Goal: Task Accomplishment & Management: Manage account settings

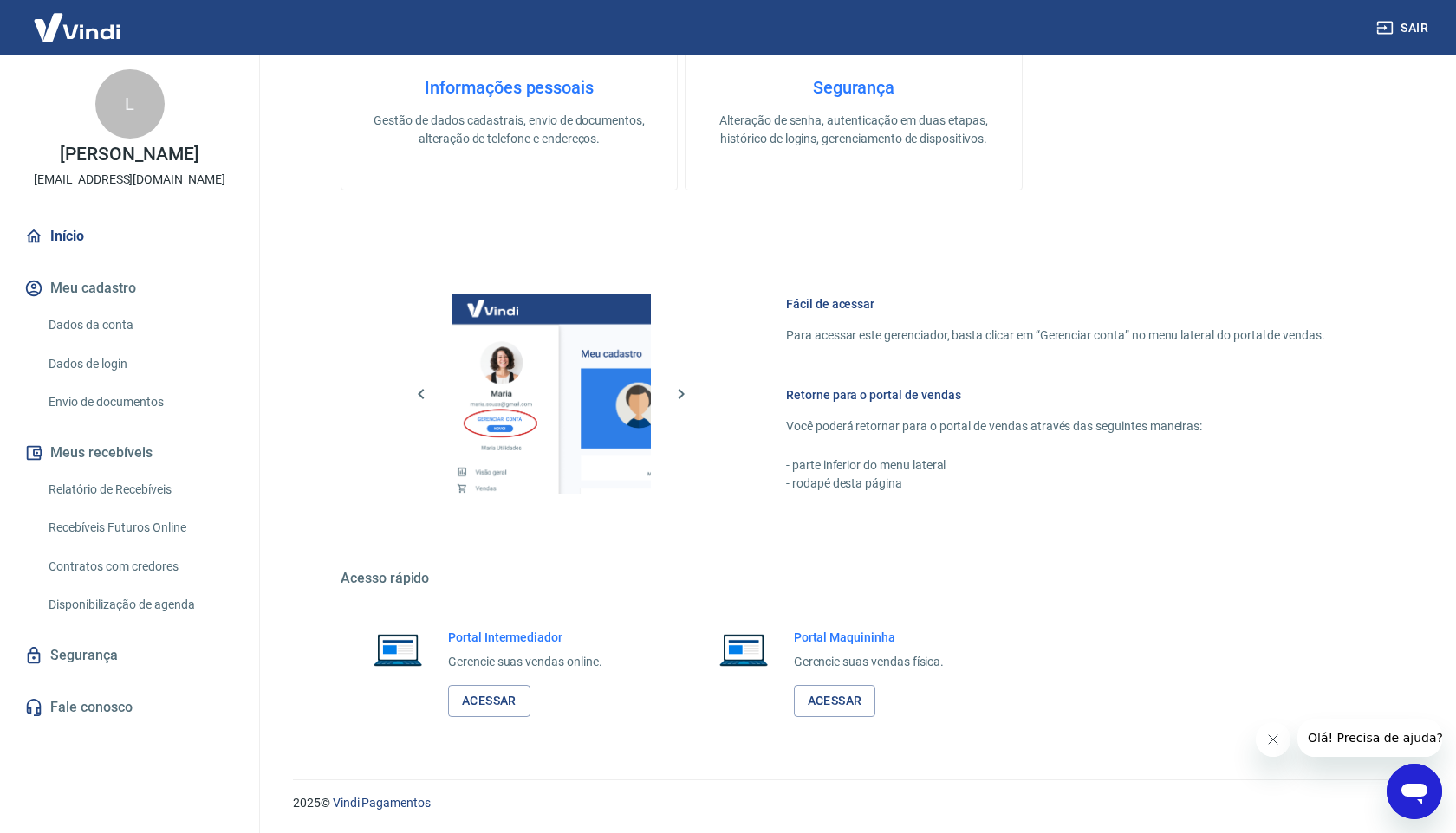
scroll to position [135, 0]
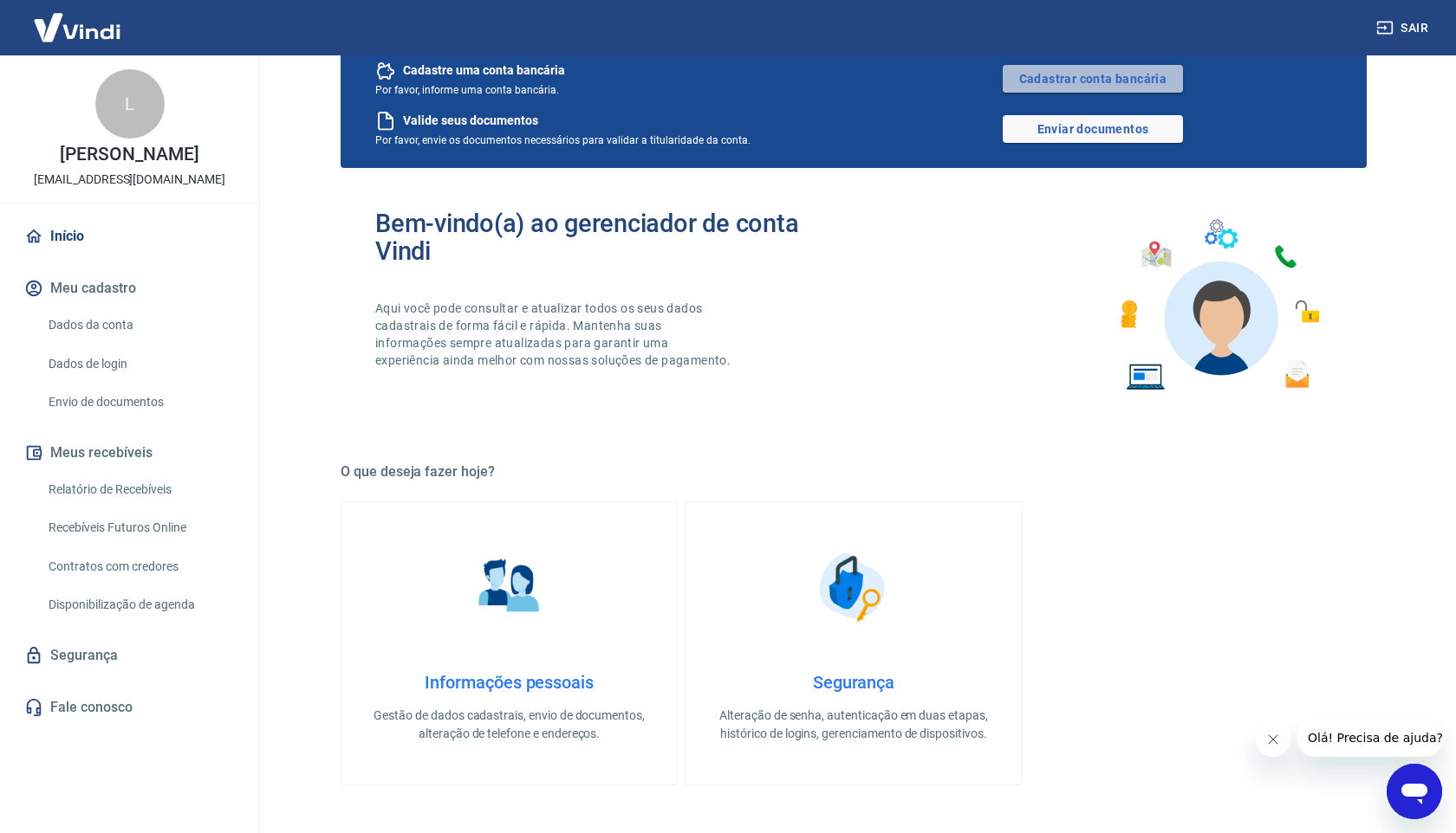
click at [1078, 79] on link "Cadastrar conta bancária" at bounding box center [1092, 79] width 180 height 28
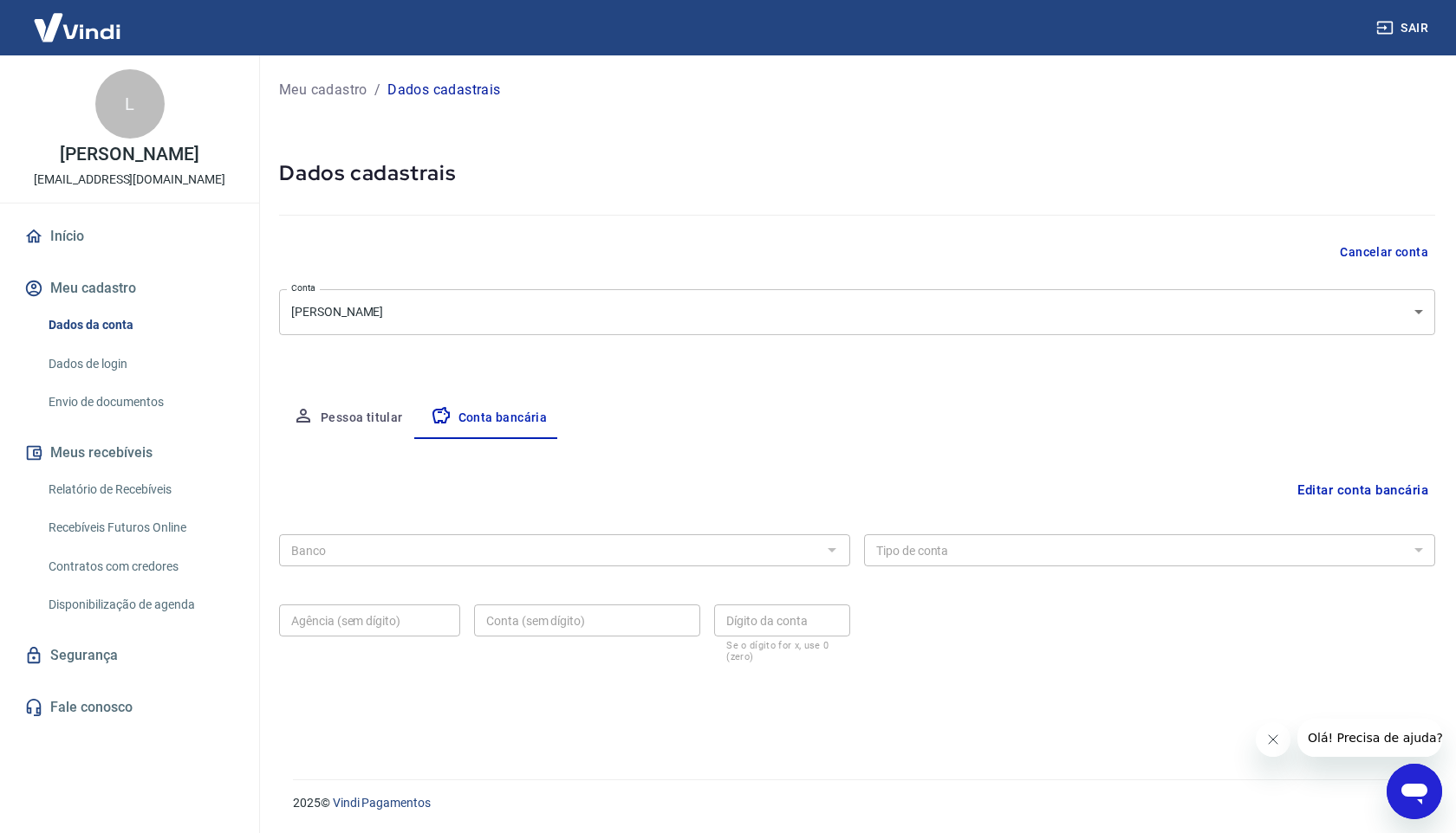
click at [345, 406] on button "Pessoa titular" at bounding box center [348, 418] width 138 height 41
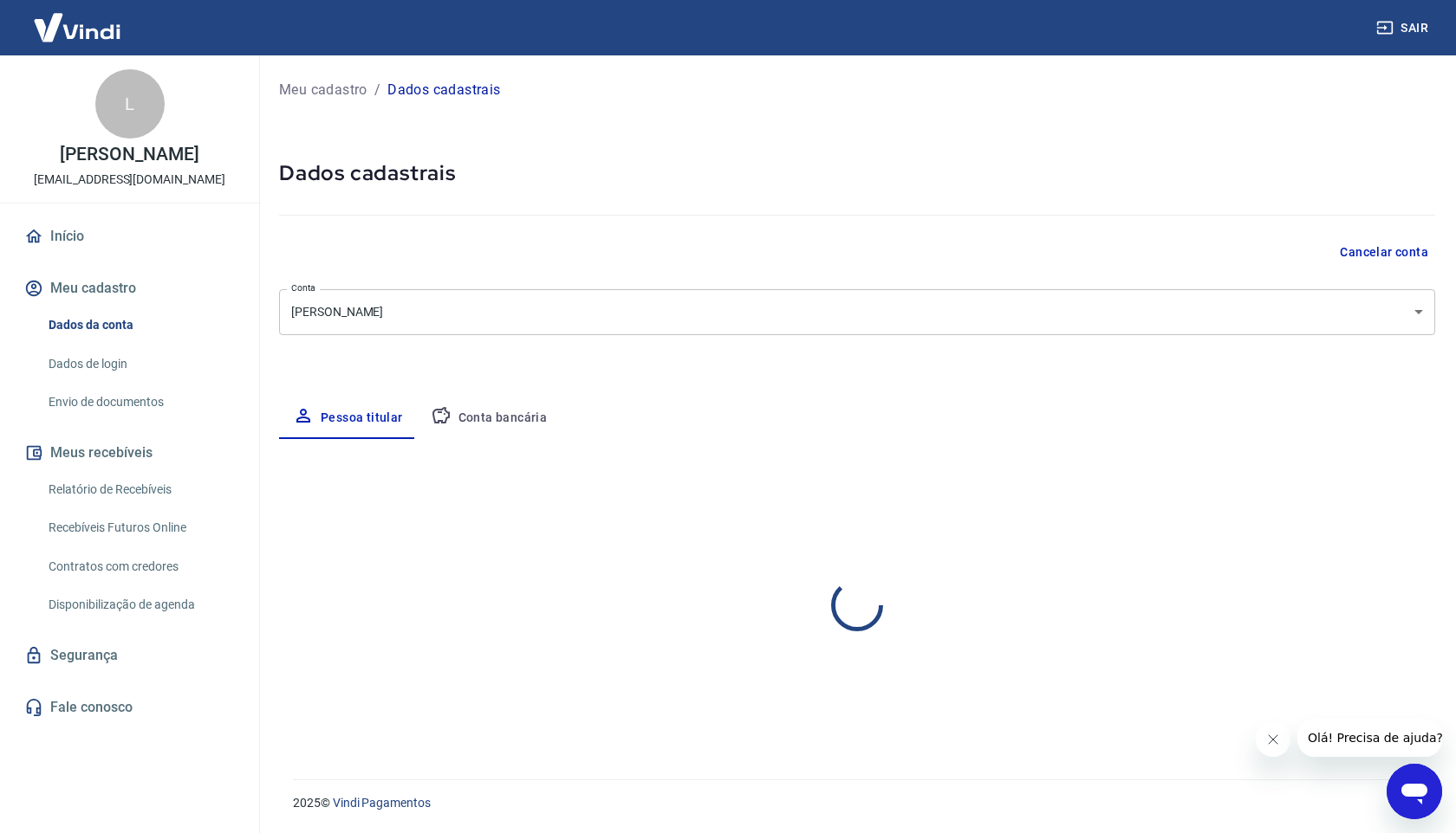
select select "GO"
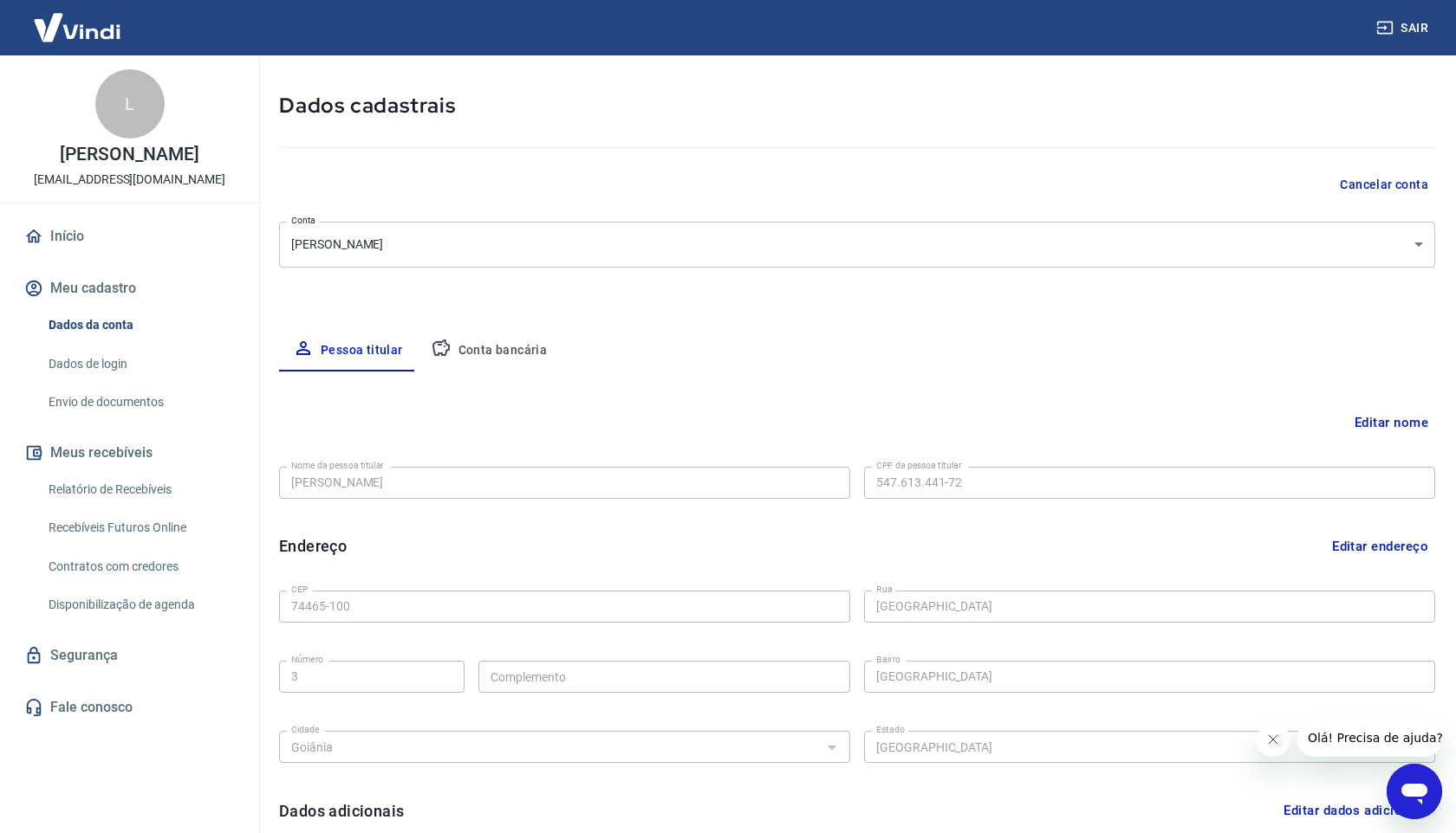
scroll to position [70, 0]
click at [483, 350] on button "Conta bancária" at bounding box center [489, 348] width 144 height 41
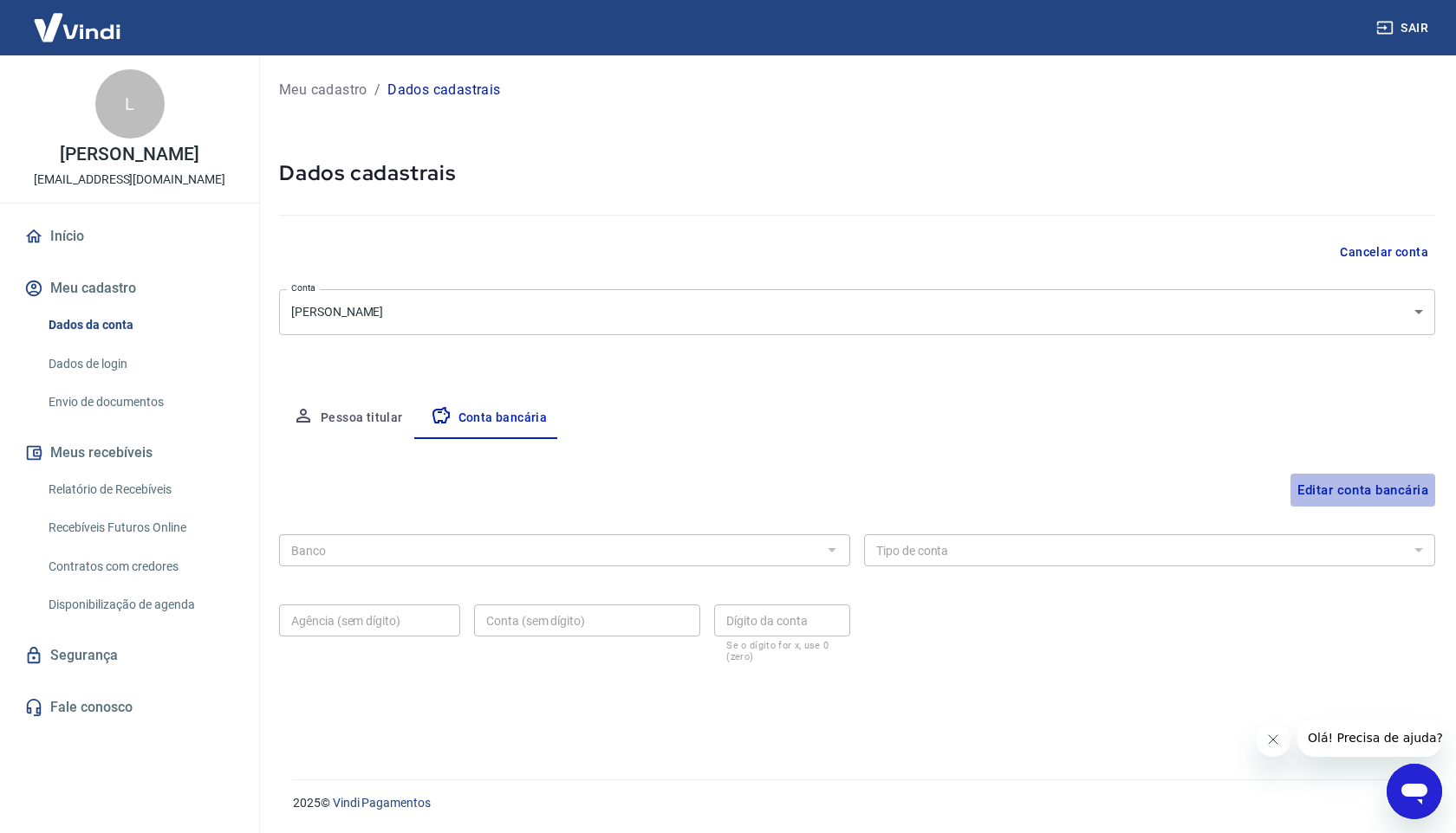
click at [1333, 491] on button "Editar conta bancária" at bounding box center [1362, 490] width 144 height 33
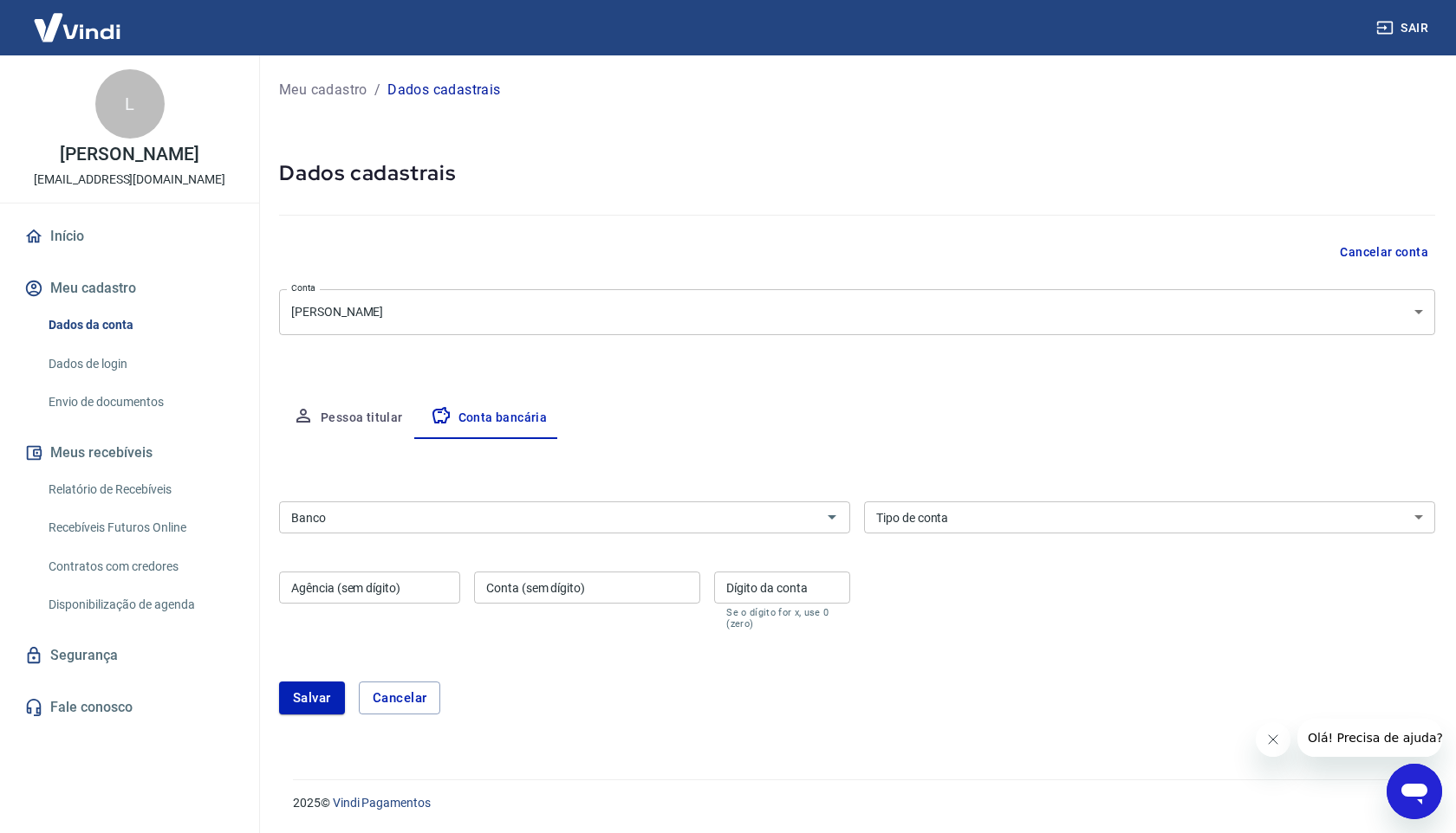
click at [511, 522] on input "Banco" at bounding box center [550, 517] width 533 height 22
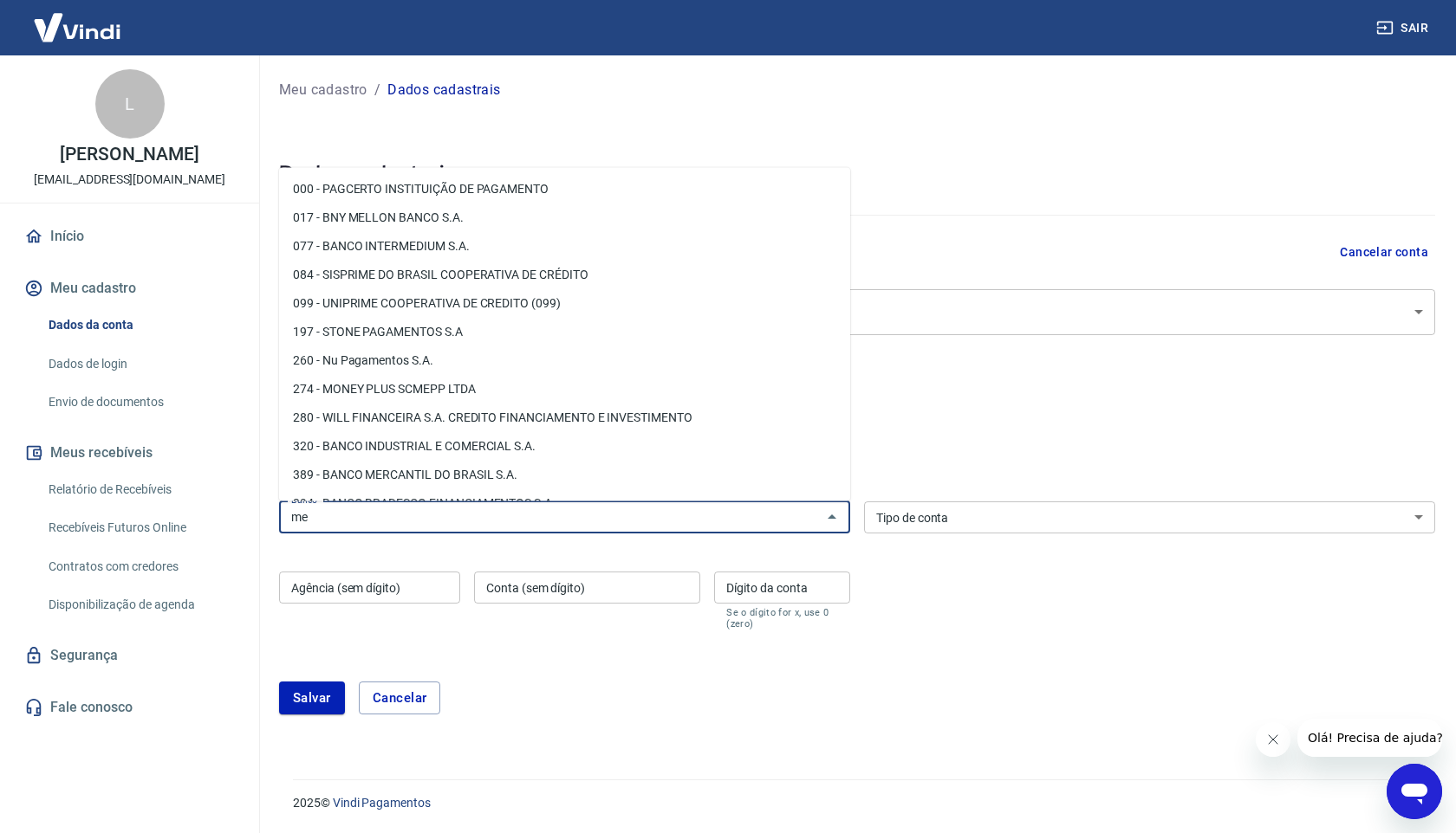
type input "m"
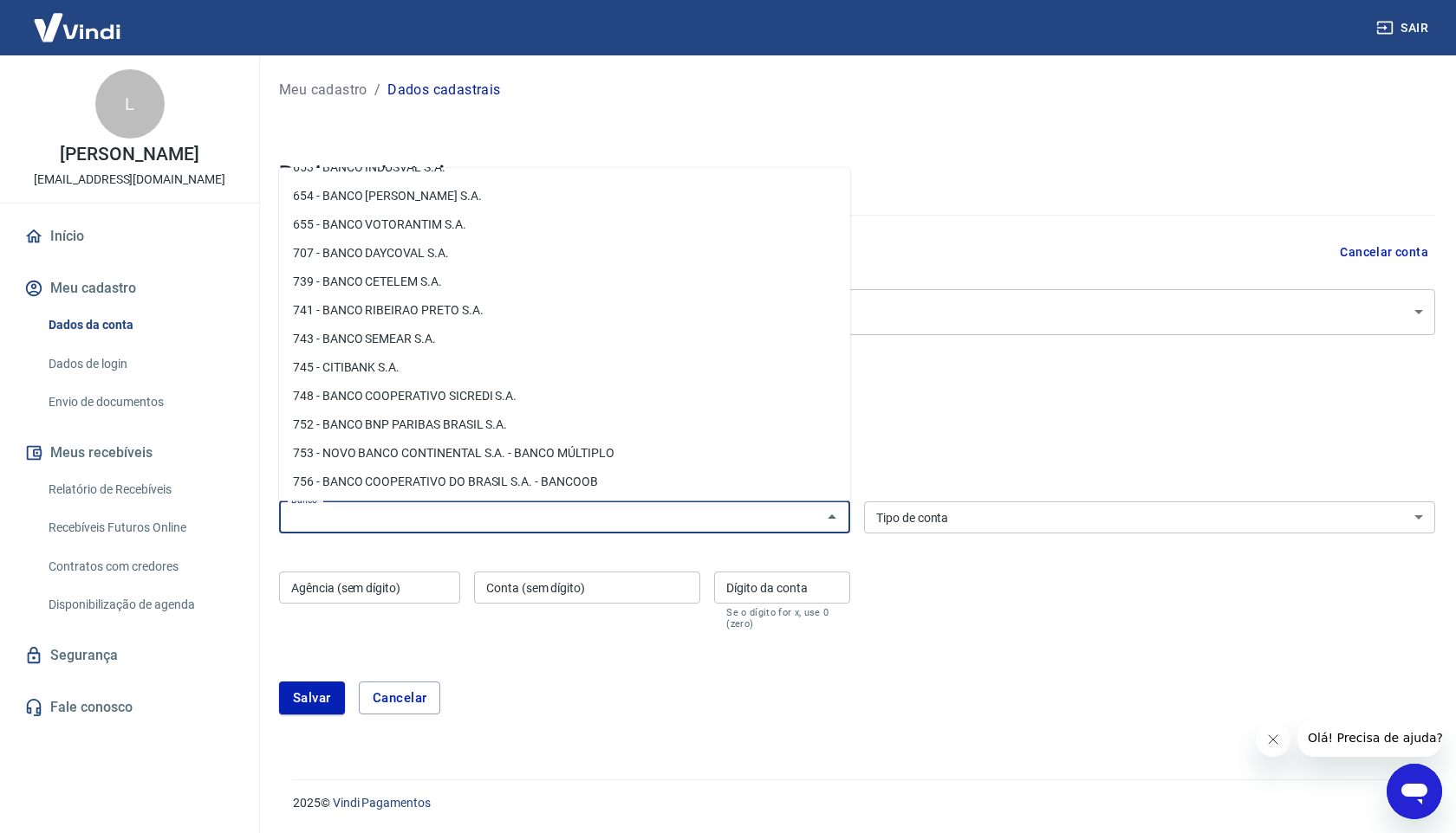
scroll to position [2557, 0]
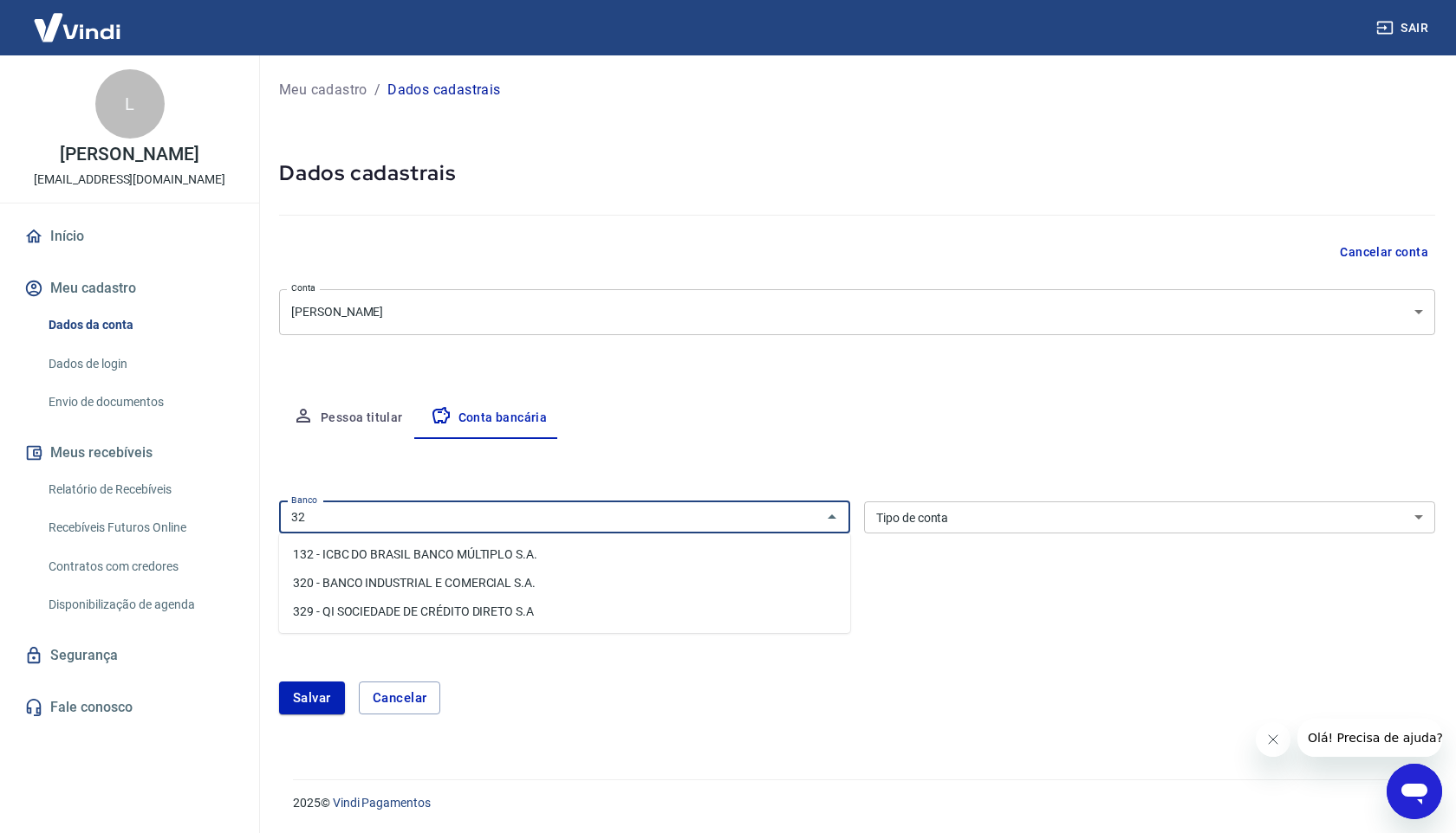
type input "3"
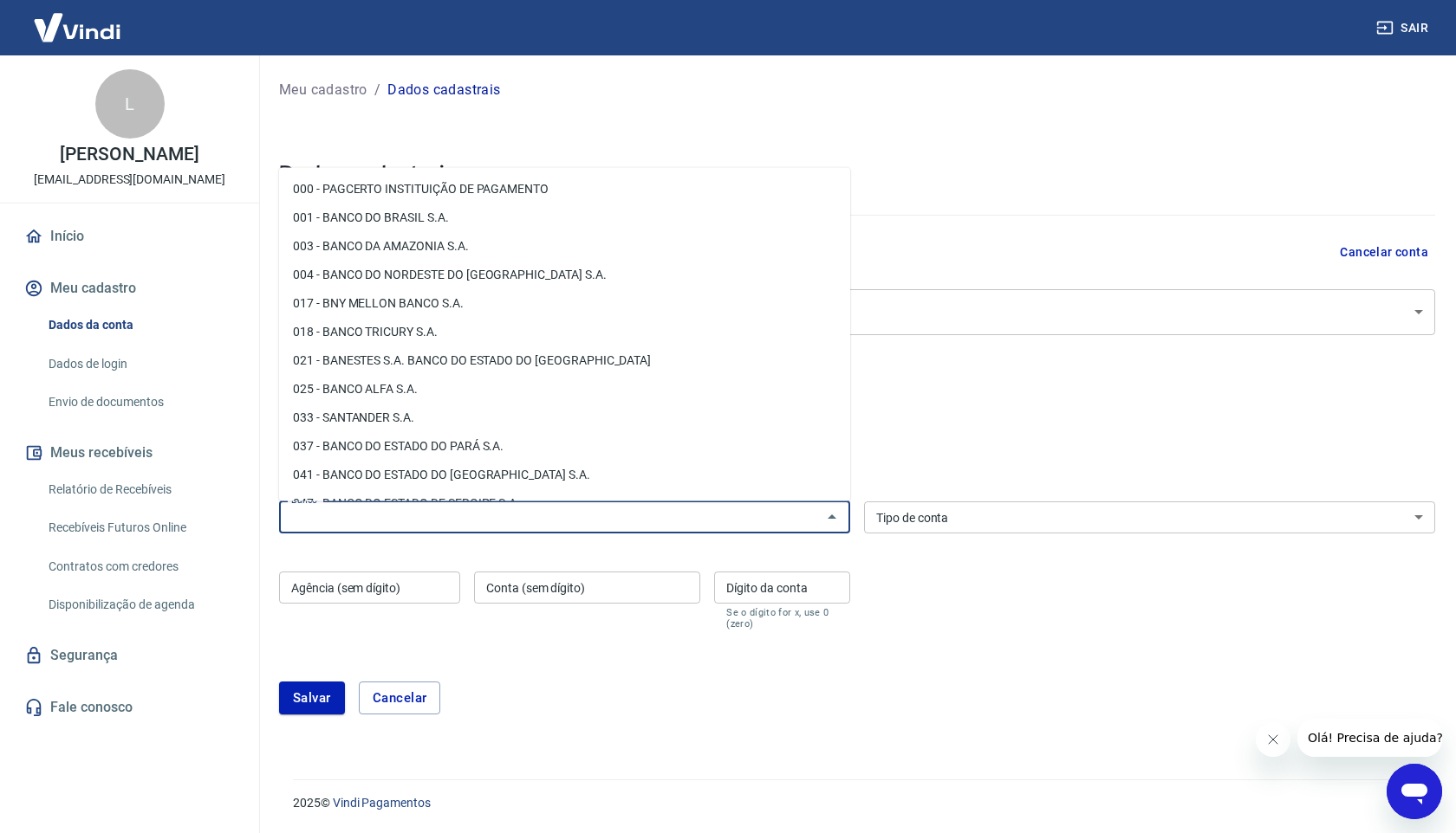
click at [891, 383] on div "Meu cadastro / Dados cadastrais Dados cadastrais Cancelar conta Conta Layanne N…" at bounding box center [856, 407] width 1197 height 704
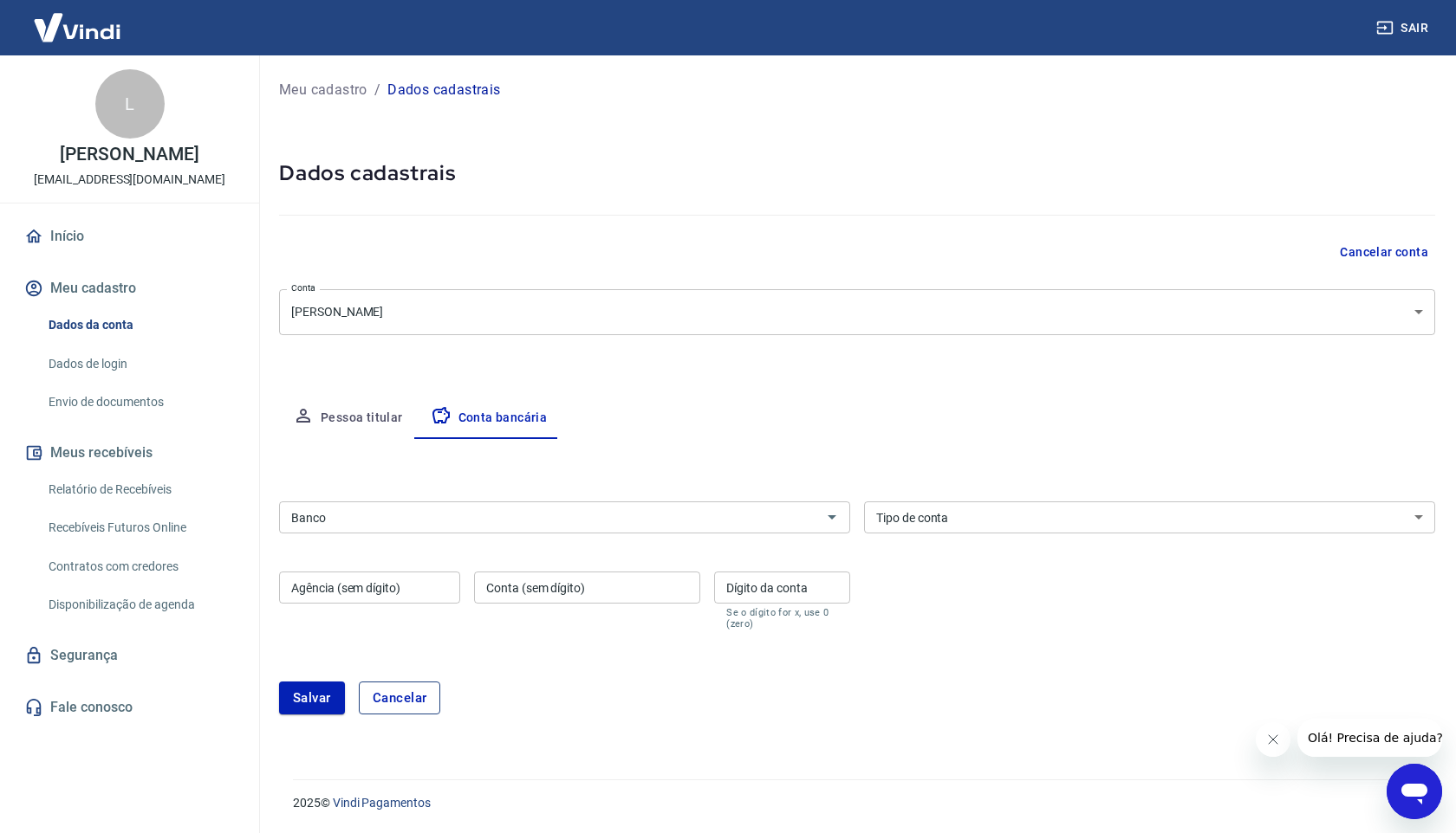
click at [402, 707] on button "Cancelar" at bounding box center [400, 697] width 83 height 33
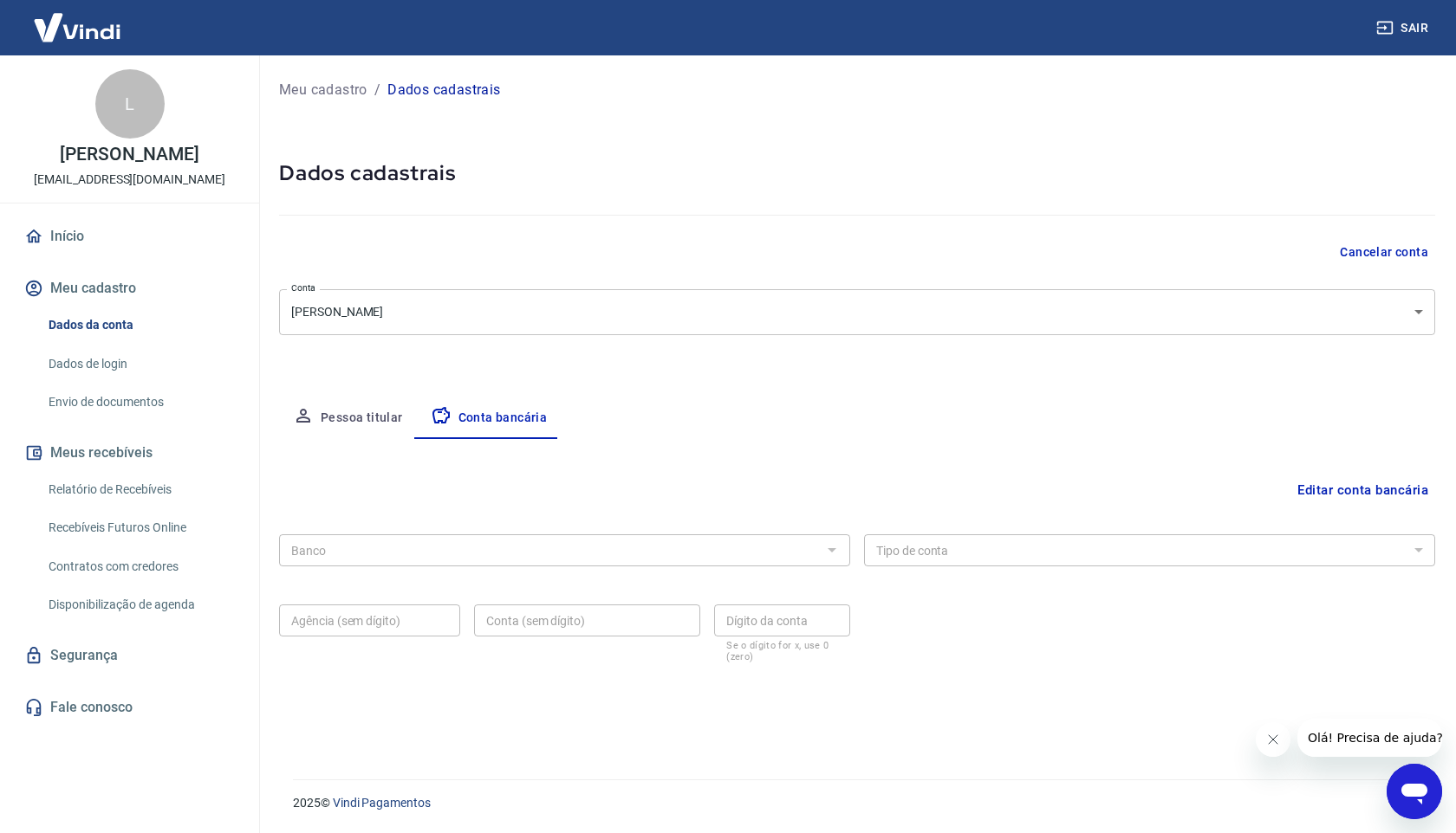
click at [65, 238] on link "Início" at bounding box center [129, 236] width 218 height 38
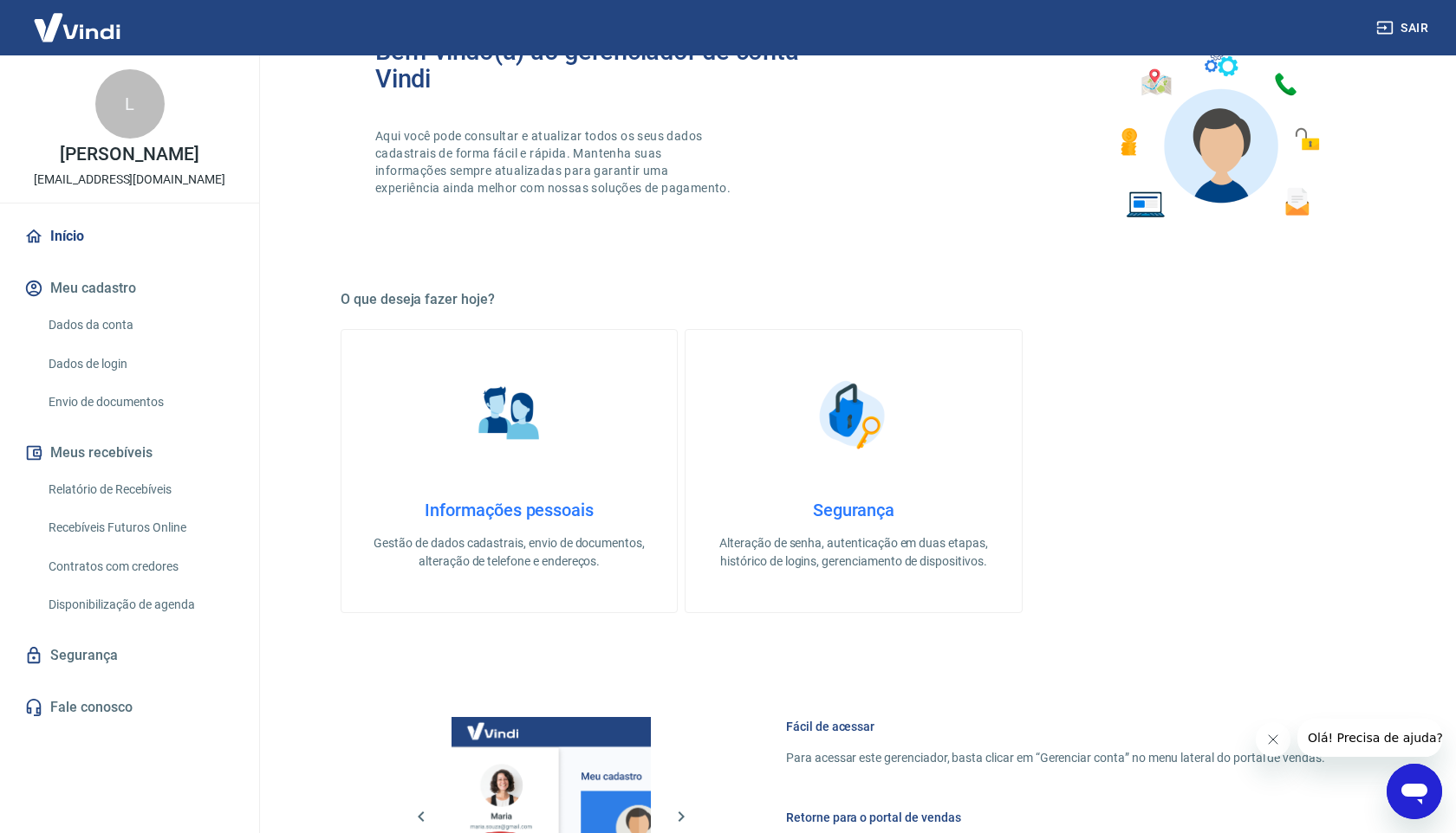
scroll to position [30, 0]
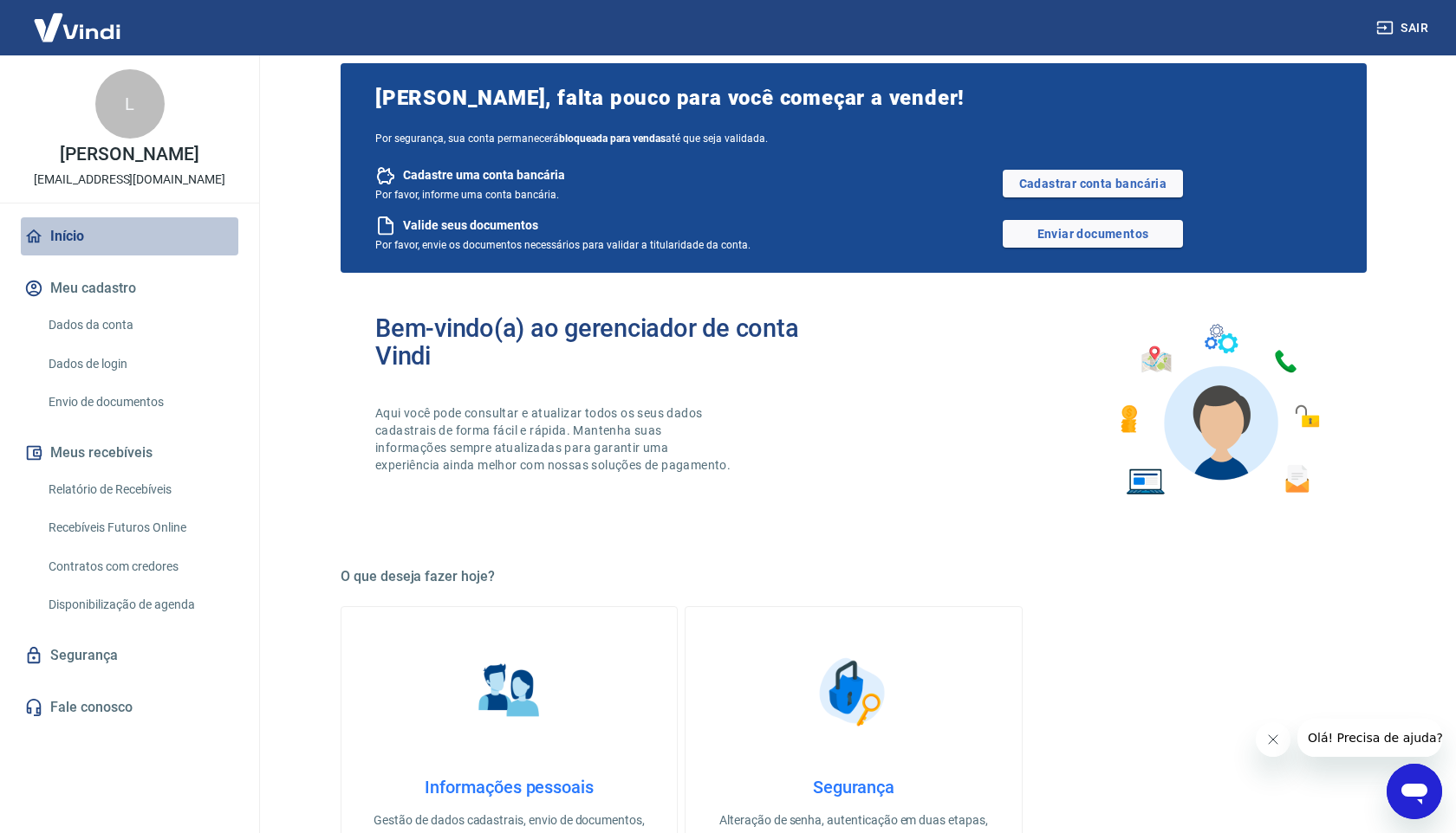
click at [82, 233] on link "Início" at bounding box center [129, 236] width 218 height 38
click at [111, 228] on link "Início" at bounding box center [129, 236] width 218 height 38
click at [162, 503] on link "Relatório de Recebíveis" at bounding box center [140, 490] width 197 height 36
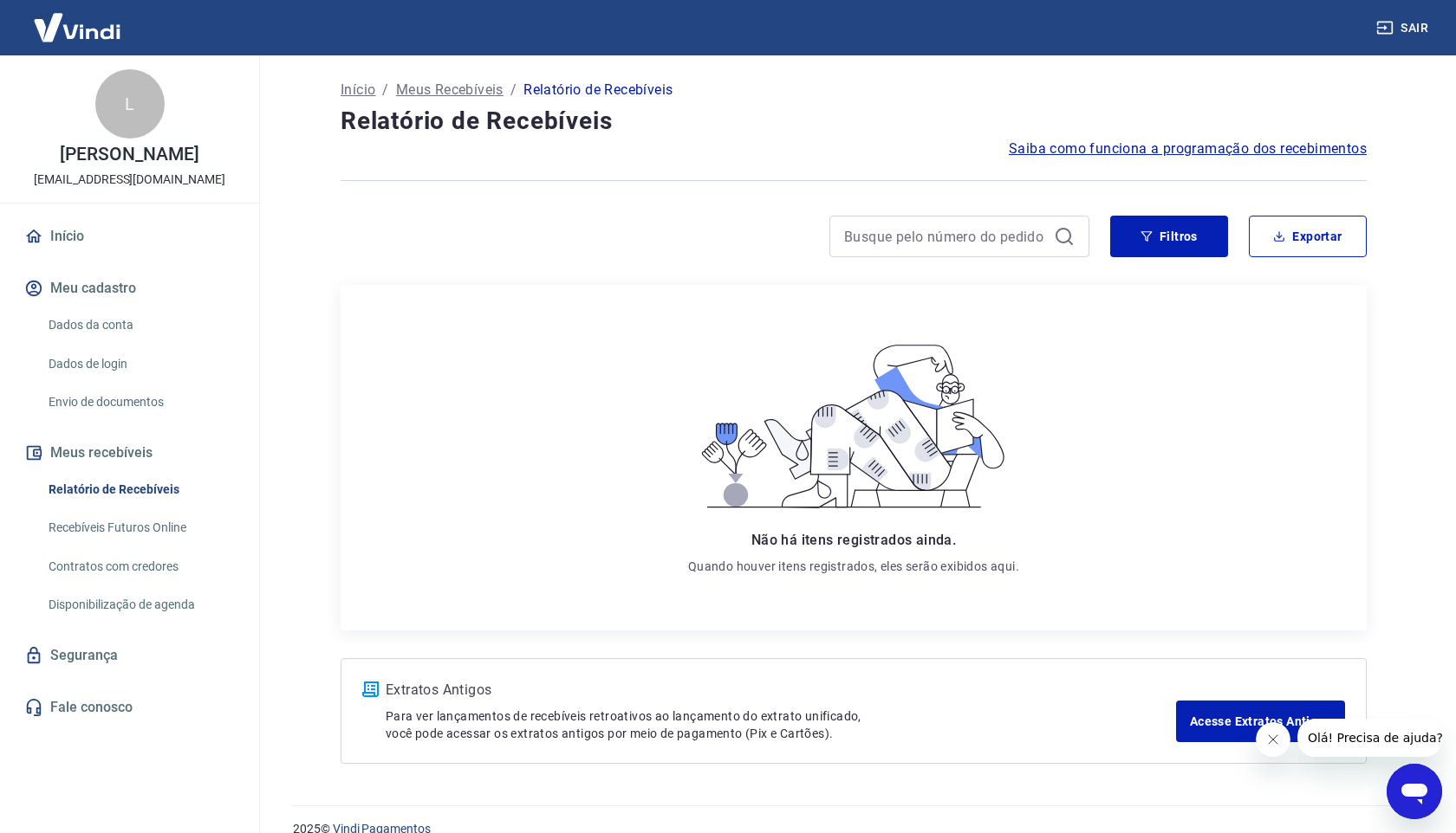
click at [133, 532] on link "Recebíveis Futuros Online" at bounding box center [140, 528] width 197 height 36
